Goal: Use online tool/utility: Use online tool/utility

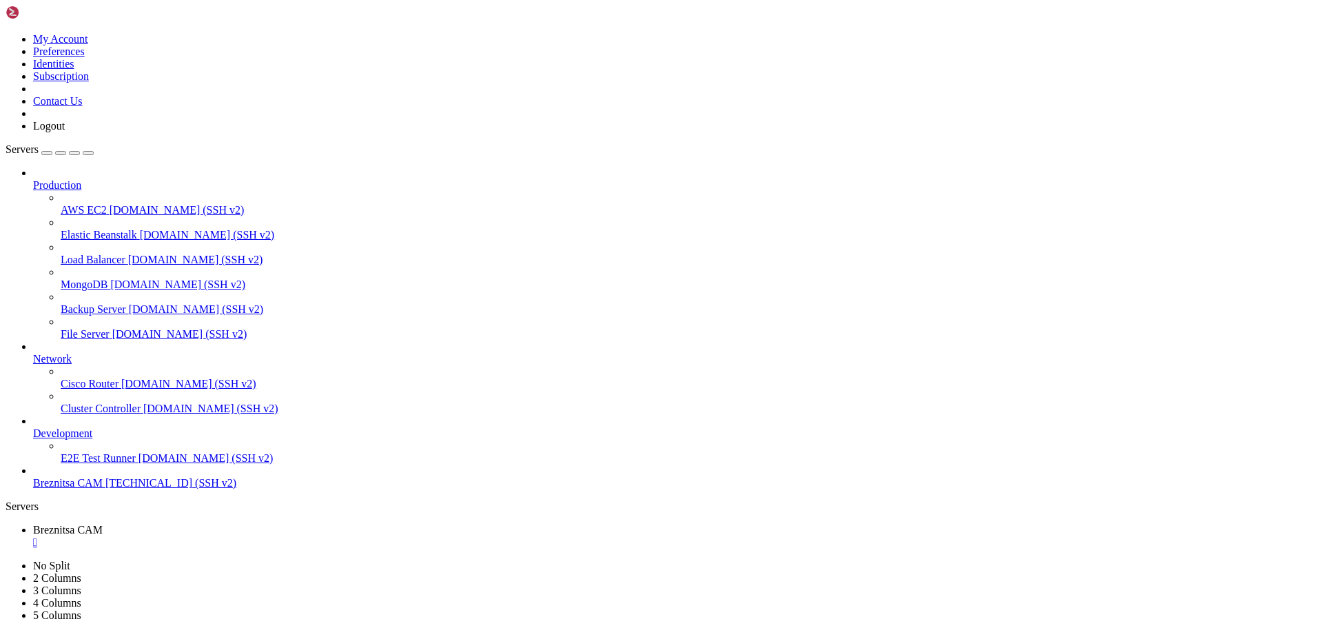
scroll to position [40402, 0]
drag, startPoint x: 6, startPoint y: 768, endPoint x: 411, endPoint y: 1231, distance: 615.3
drag, startPoint x: 225, startPoint y: 987, endPoint x: 529, endPoint y: 994, distance: 303.2
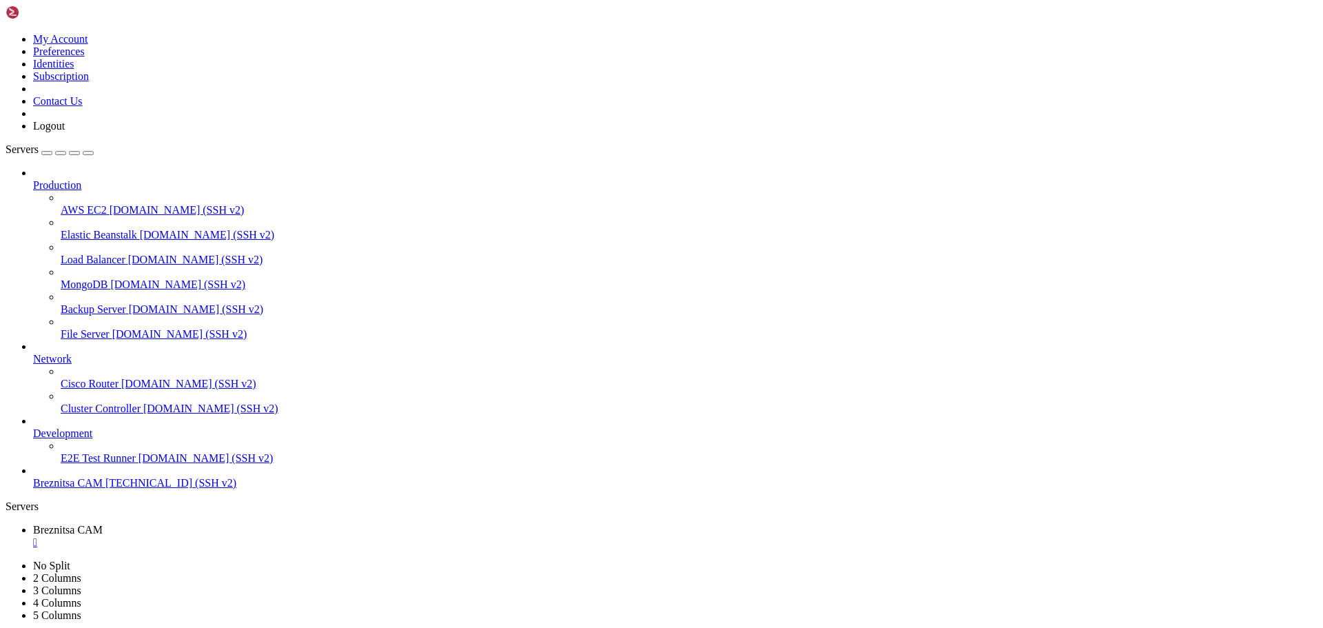
drag, startPoint x: 506, startPoint y: 1295, endPoint x: 475, endPoint y: 1289, distance: 31.5
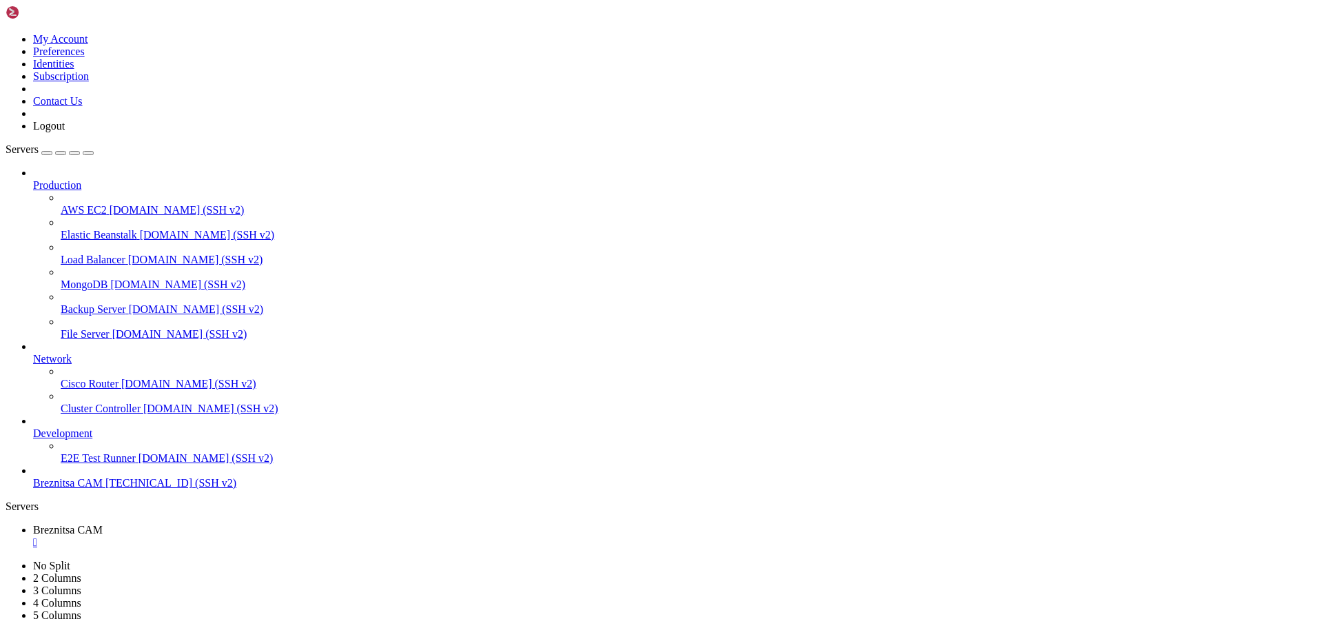
drag, startPoint x: 12, startPoint y: 885, endPoint x: 309, endPoint y: 998, distance: 318.6
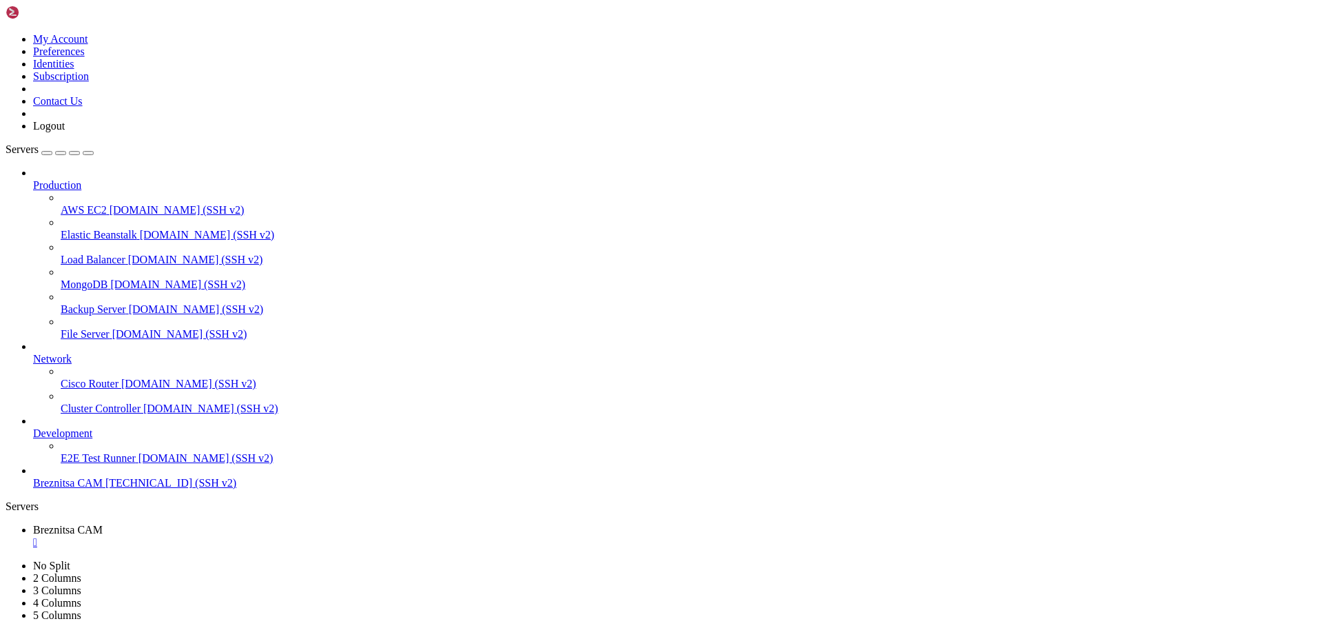
drag, startPoint x: 473, startPoint y: 1260, endPoint x: 440, endPoint y: 1284, distance: 41.5
drag, startPoint x: 11, startPoint y: 1050, endPoint x: 398, endPoint y: 1268, distance: 443.7
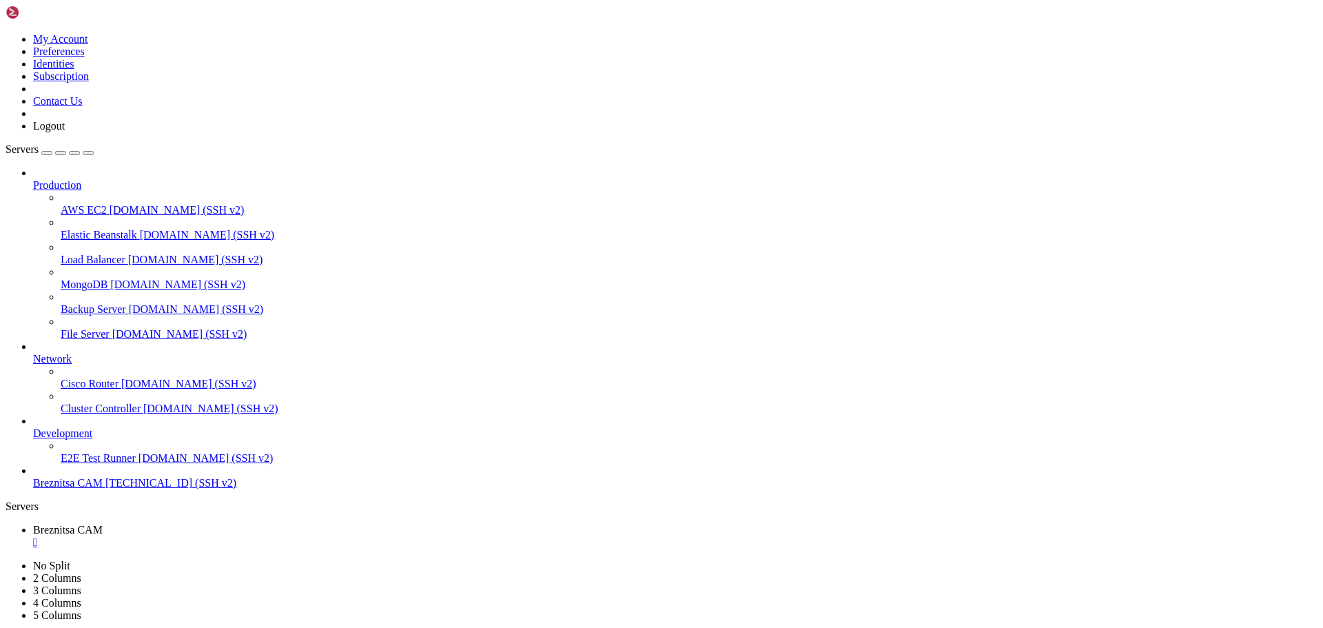
scroll to position [52373, 0]
